Goal: Answer question/provide support

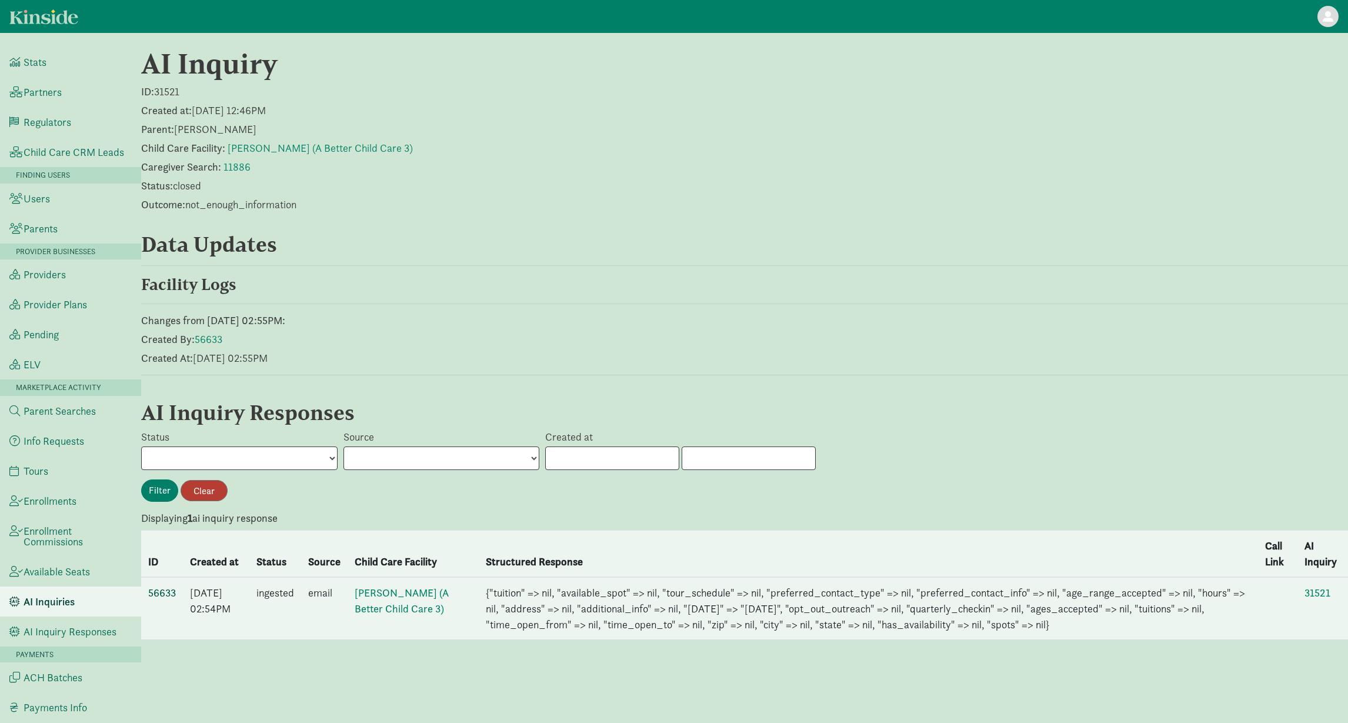
click at [158, 596] on link "56633" at bounding box center [162, 593] width 28 height 14
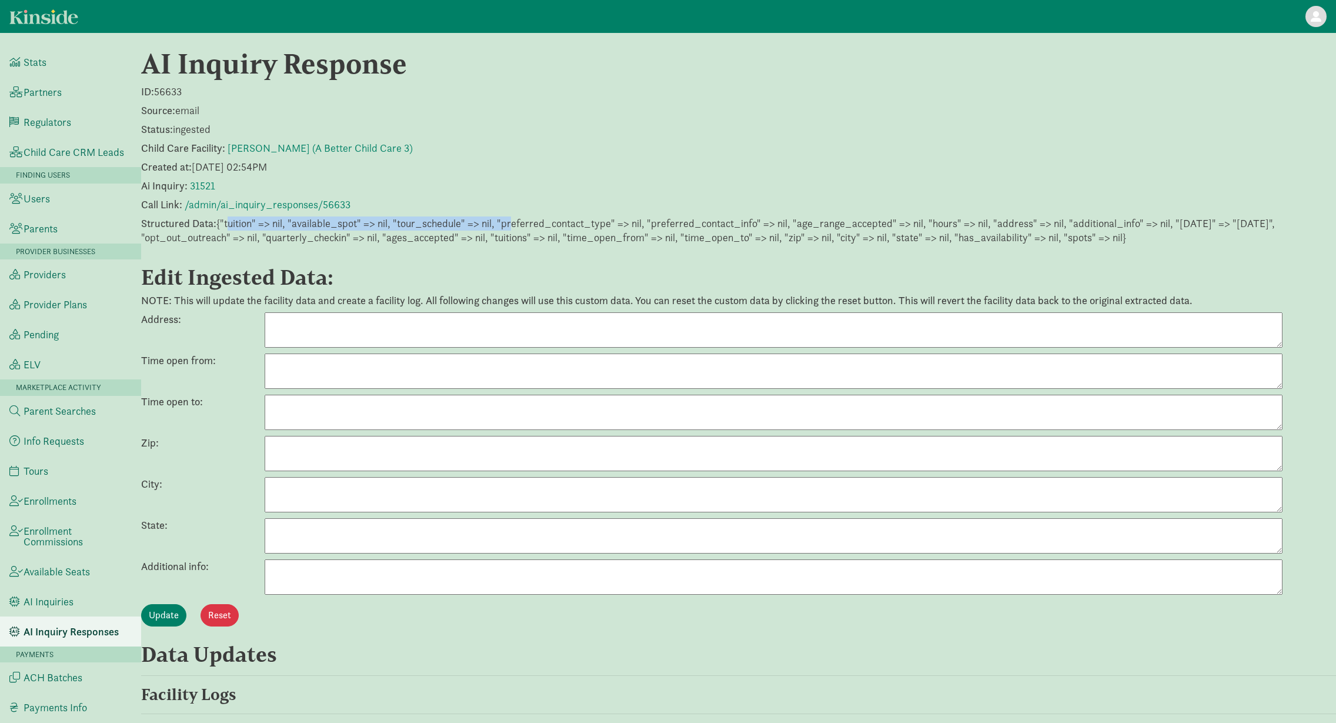
drag, startPoint x: 225, startPoint y: 225, endPoint x: 510, endPoint y: 229, distance: 285.2
click at [510, 229] on p "Structured Data: {"tuition" => nil, "available_spot" => nil, "tour_schedule" =>…" at bounding box center [738, 230] width 1195 height 28
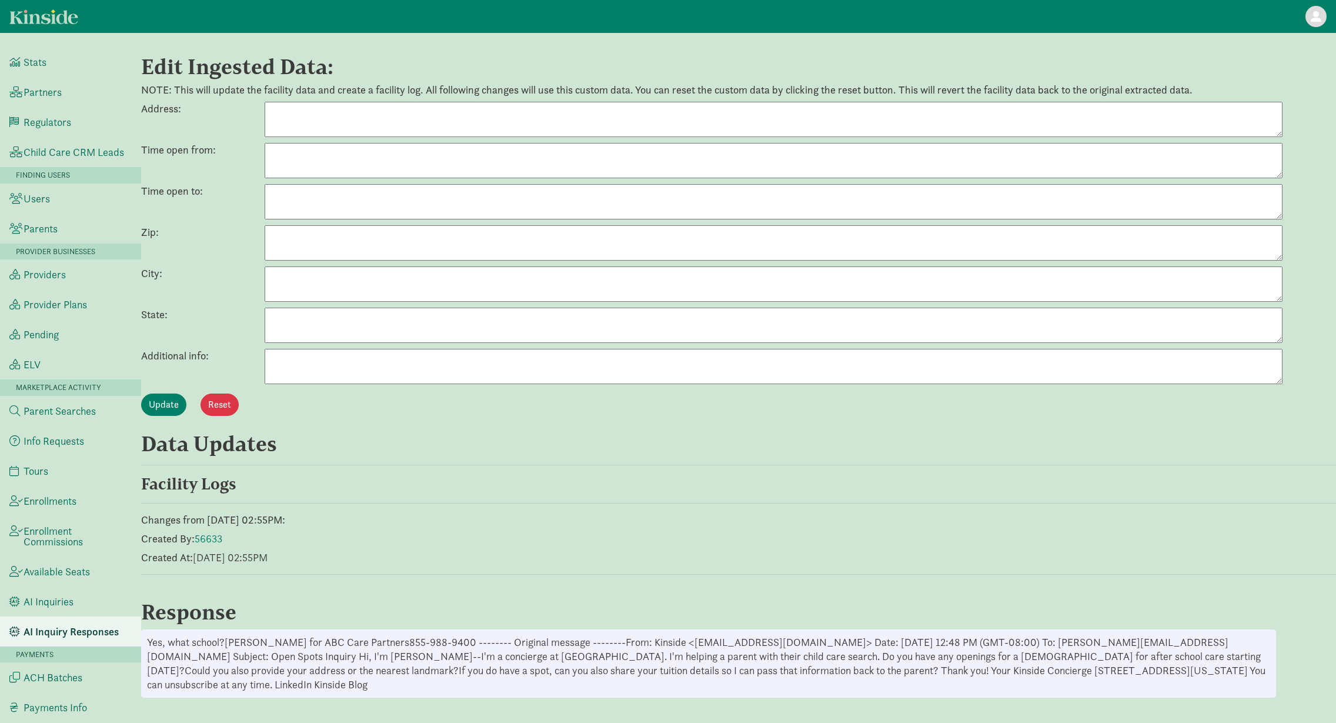
scroll to position [225, 0]
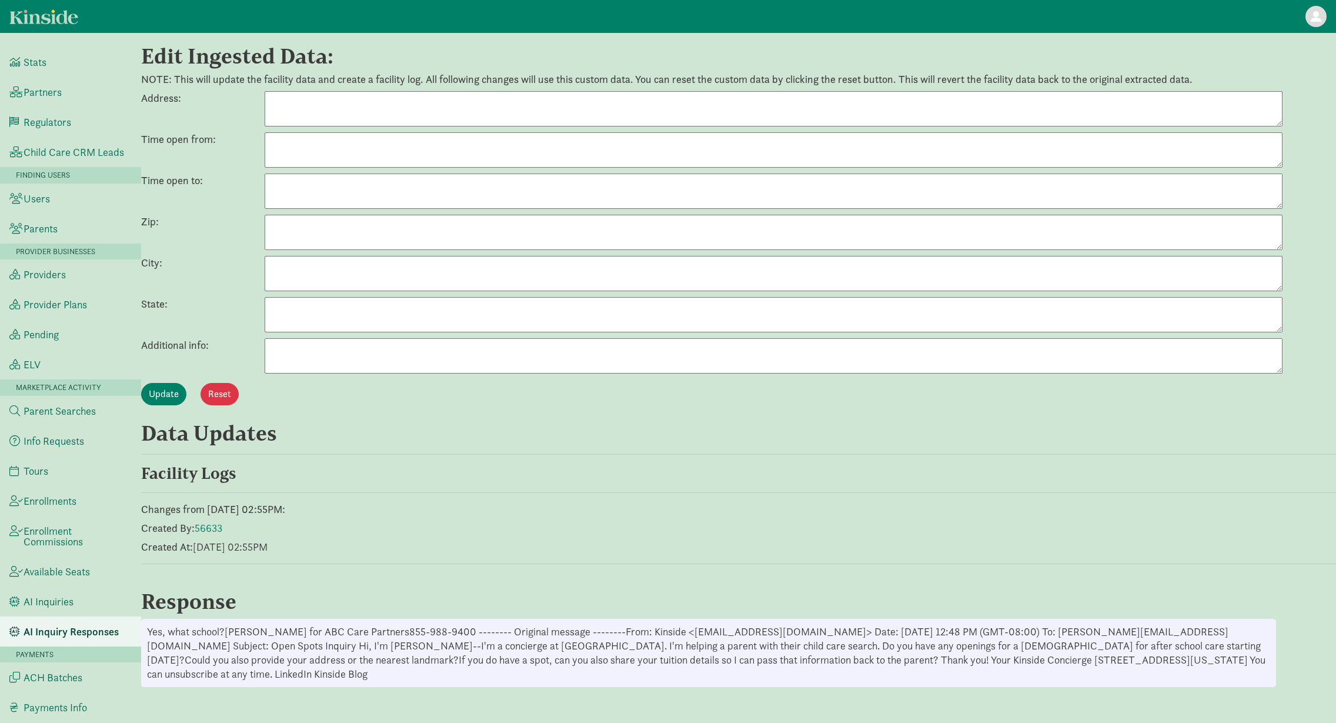
click at [332, 353] on textarea at bounding box center [774, 355] width 1018 height 35
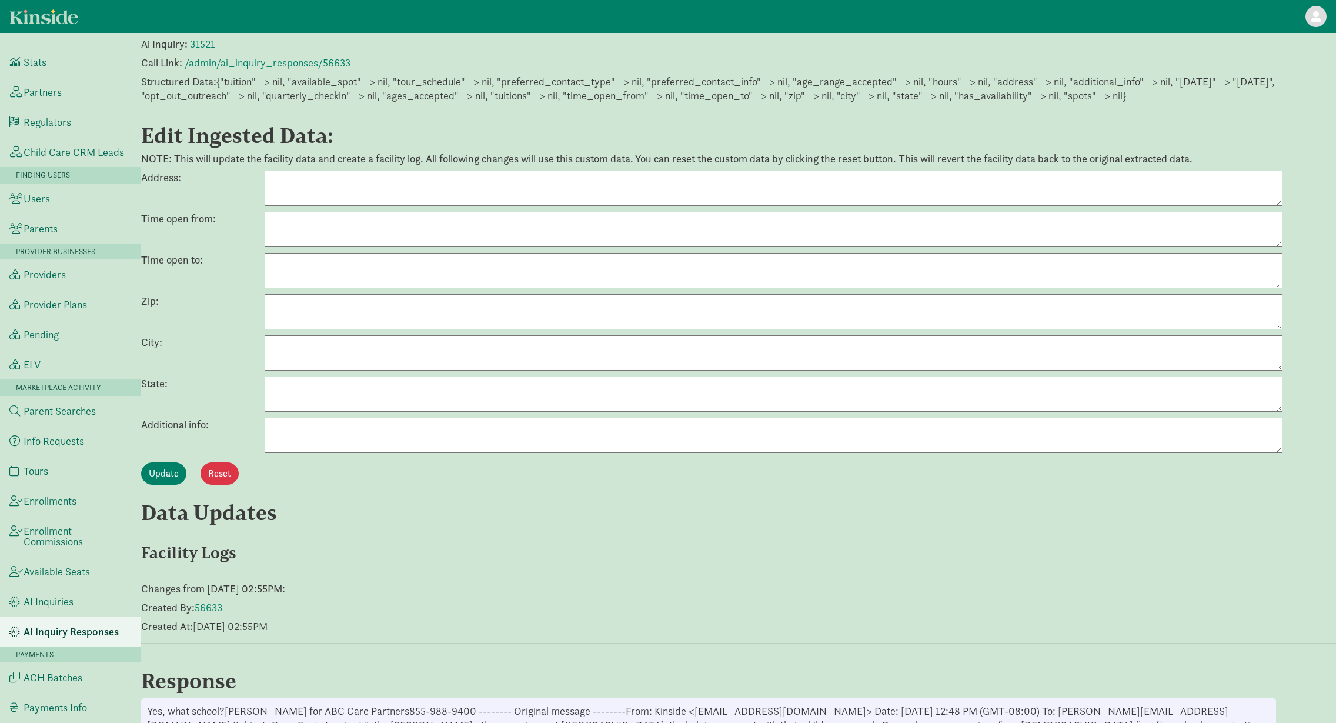
scroll to position [0, 0]
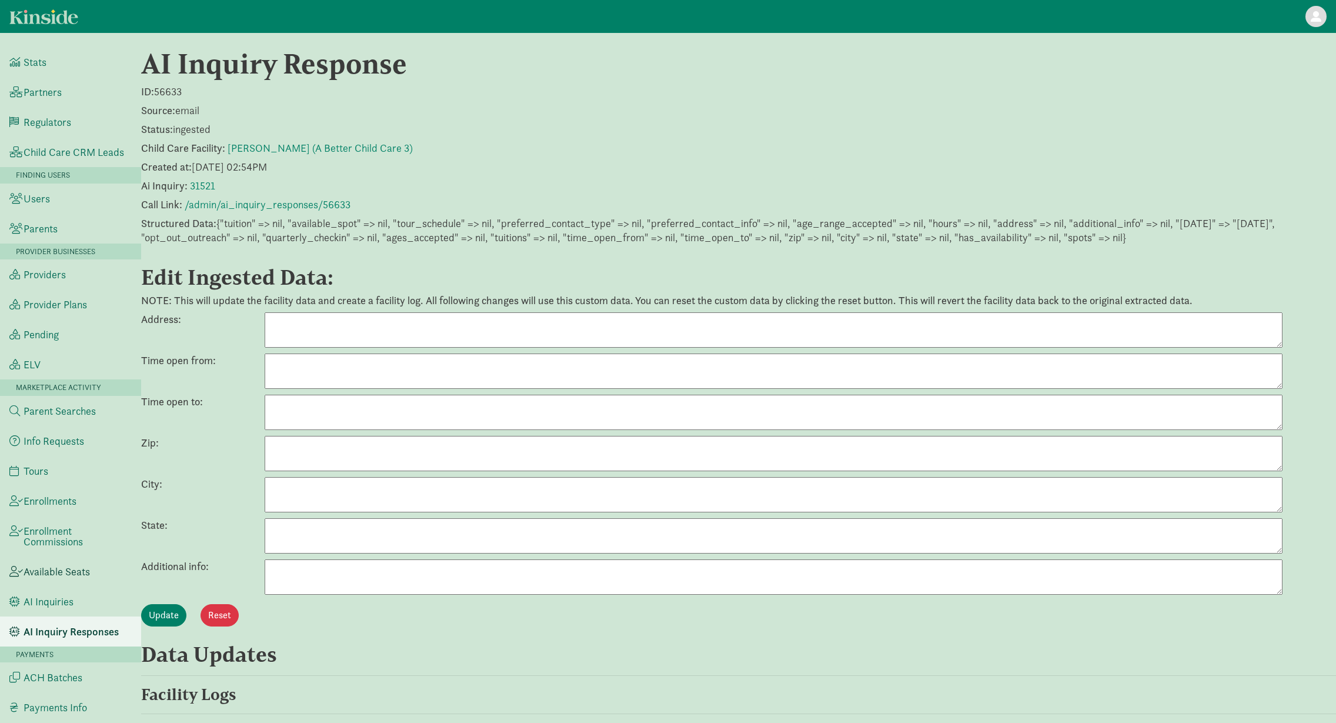
click at [61, 577] on span "Available Seats" at bounding box center [57, 571] width 66 height 11
click at [58, 597] on span "AI Inquiries" at bounding box center [49, 601] width 50 height 11
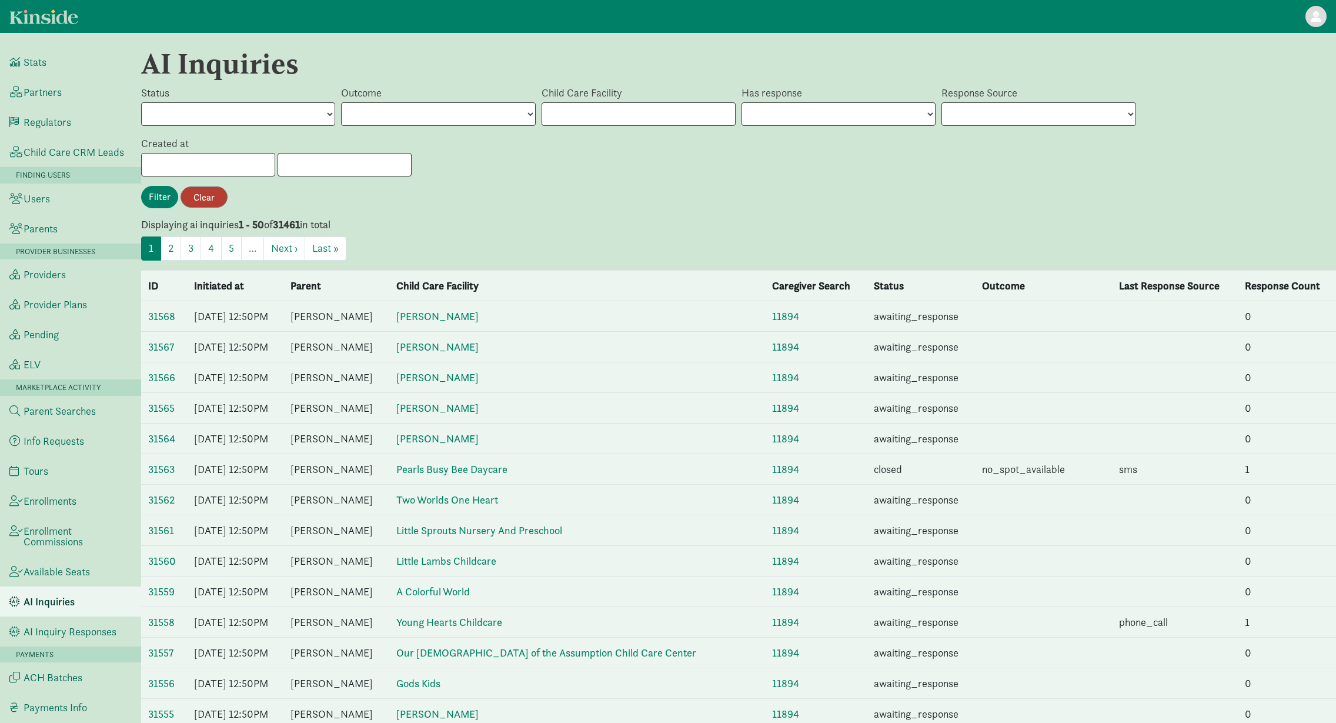
drag, startPoint x: 0, startPoint y: 0, endPoint x: 52, endPoint y: 599, distance: 601.5
click at [53, 599] on span "AI Inquiries" at bounding box center [49, 601] width 51 height 11
click at [154, 320] on link "31568" at bounding box center [161, 316] width 27 height 14
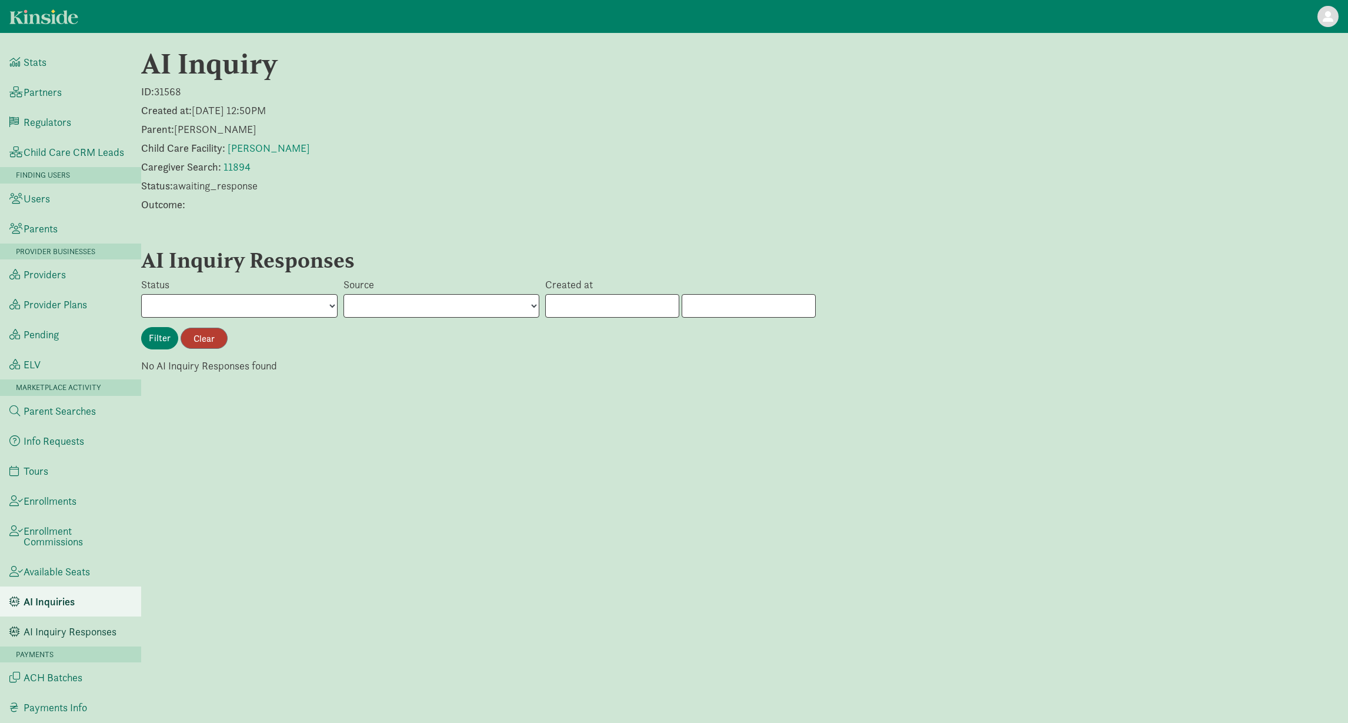
click at [56, 628] on span "AI Inquiry Responses" at bounding box center [70, 631] width 93 height 11
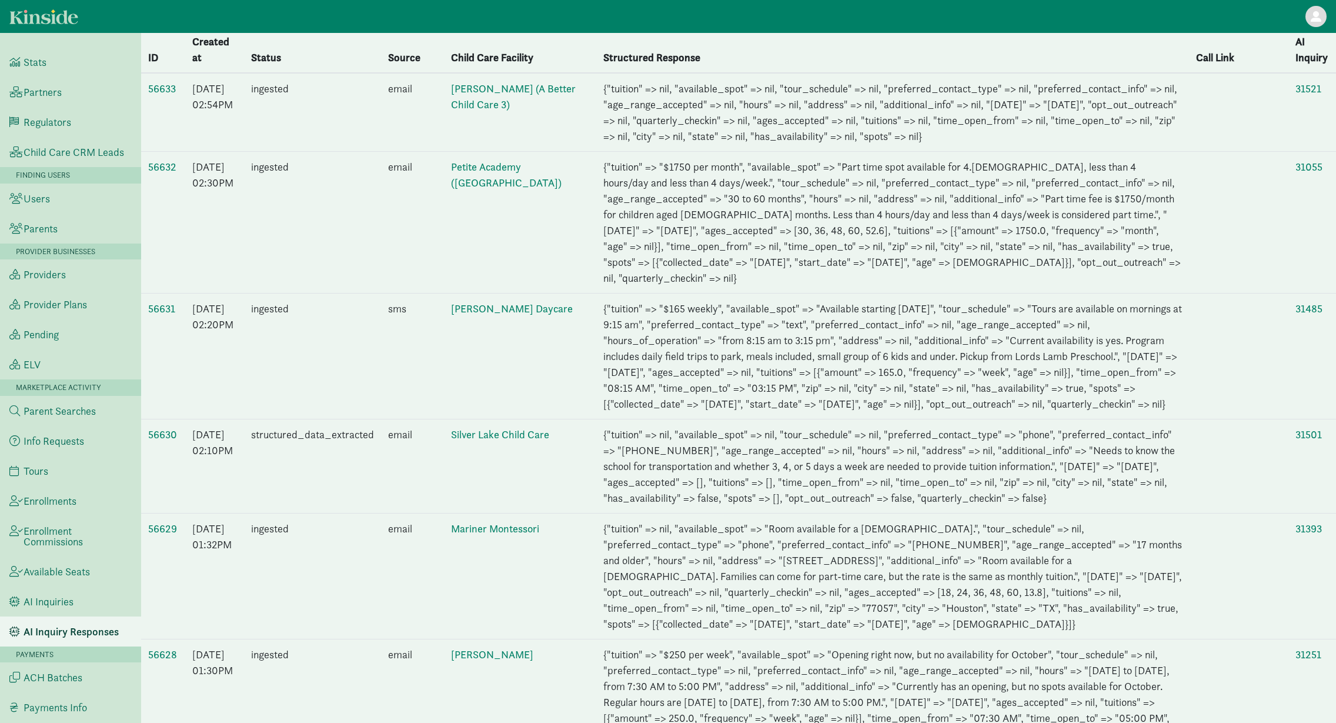
scroll to position [301, 0]
